Goal: Check status: Check status

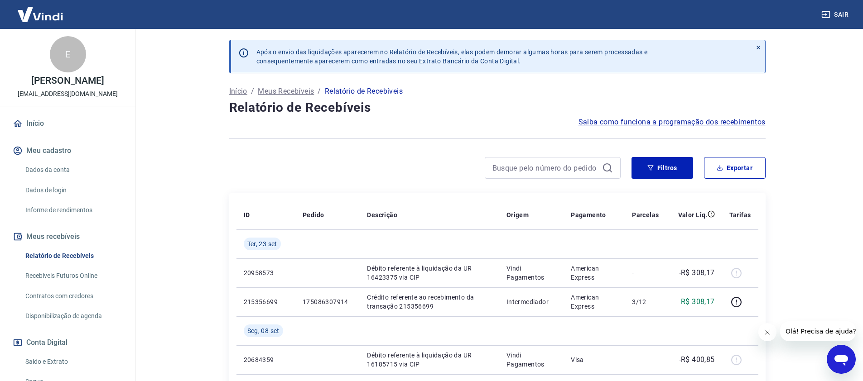
click at [347, 93] on p "Relatório de Recebíveis" at bounding box center [364, 91] width 78 height 11
